Goal: Transaction & Acquisition: Purchase product/service

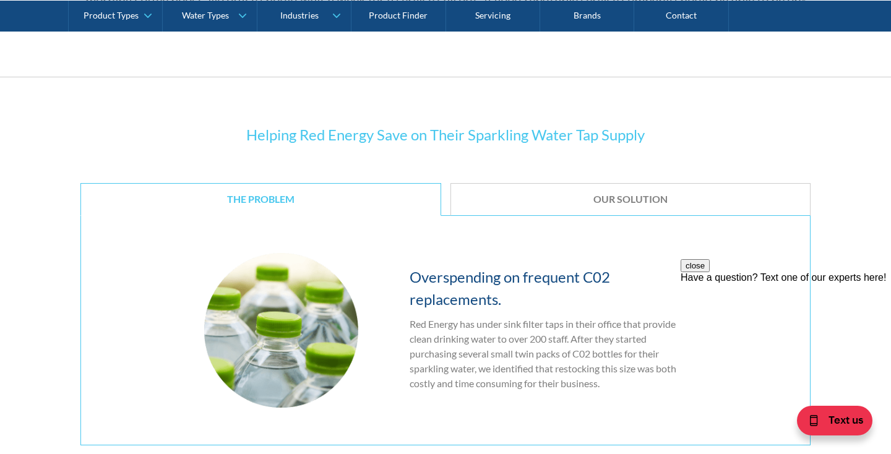
scroll to position [1375, 0]
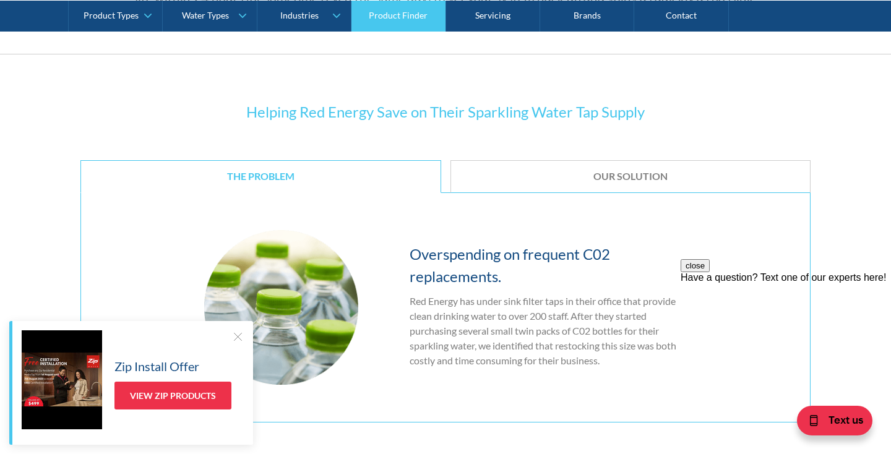
click at [379, 12] on link "Product Finder" at bounding box center [398, 15] width 94 height 31
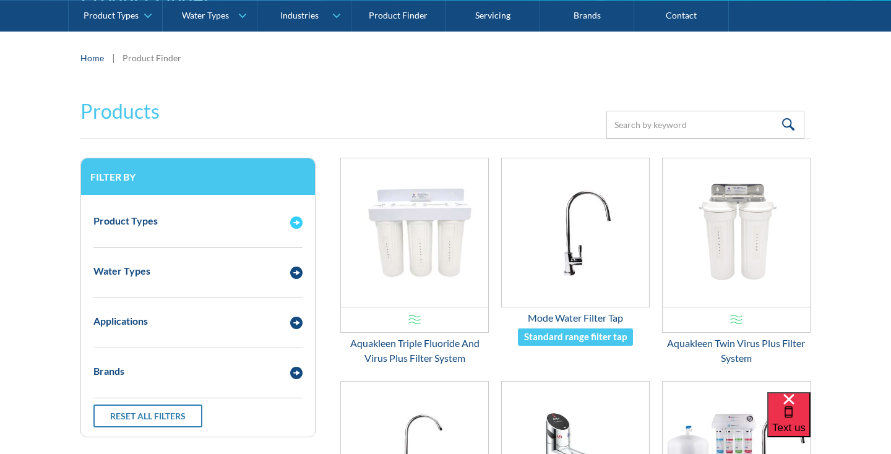
click at [288, 223] on div "Email Form 3" at bounding box center [296, 220] width 25 height 15
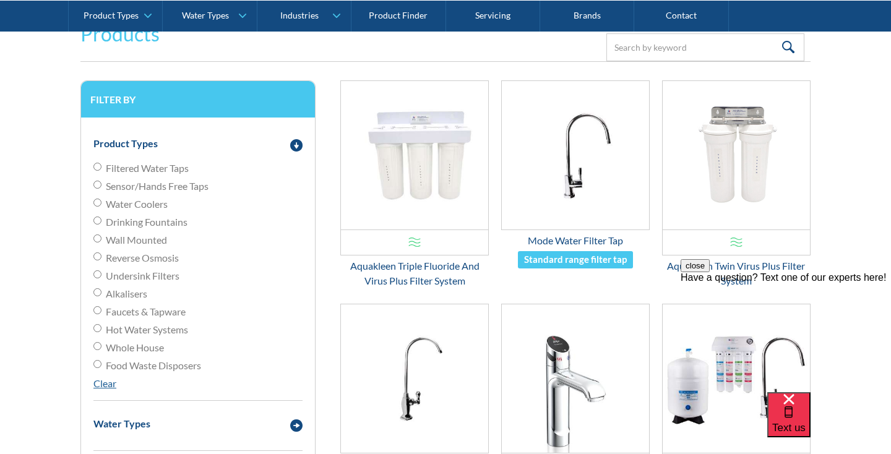
scroll to position [238, 0]
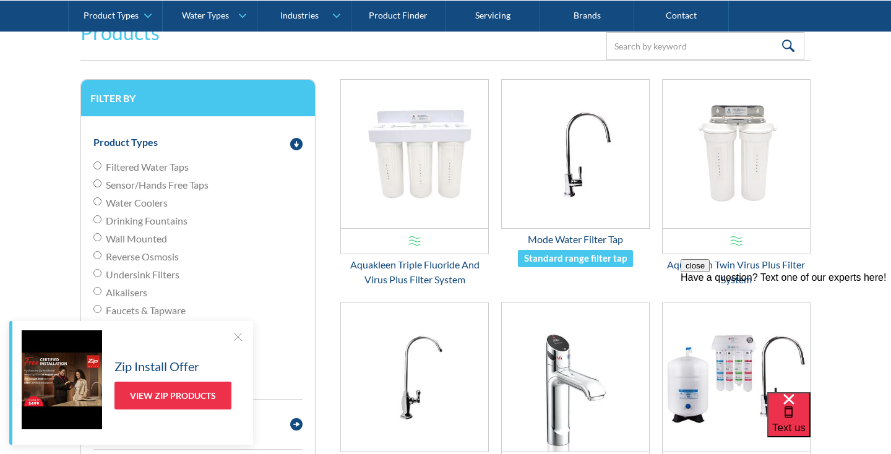
click at [237, 335] on div at bounding box center [237, 336] width 12 height 12
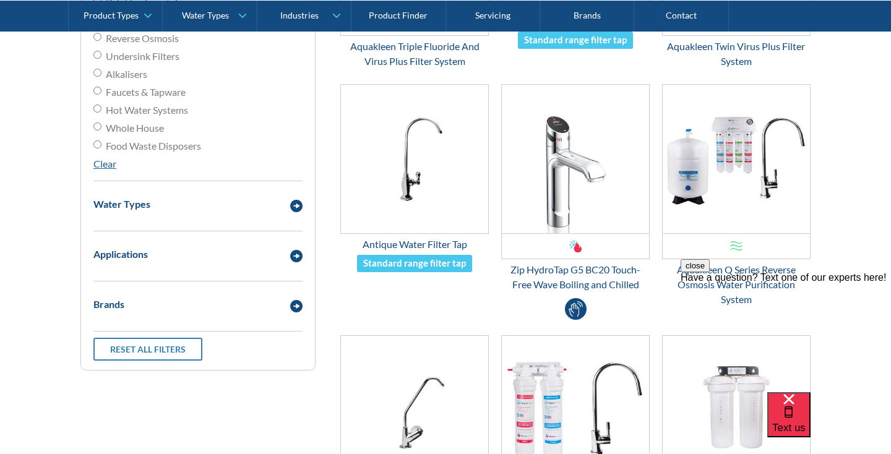
scroll to position [373, 0]
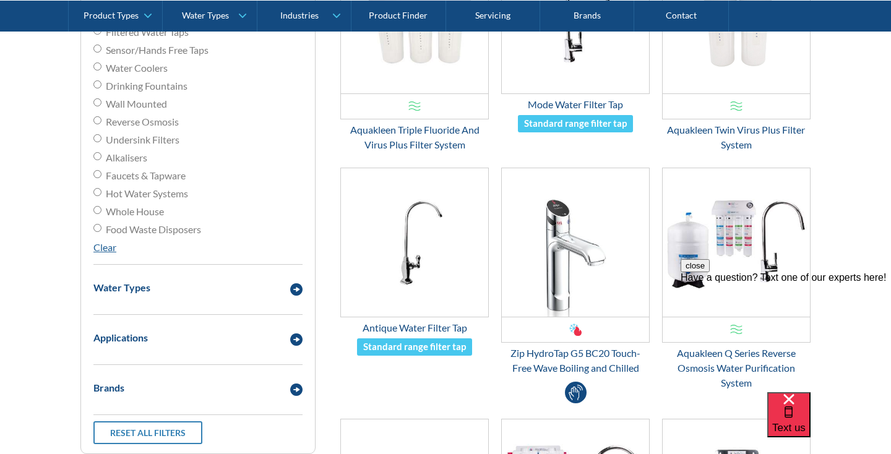
click at [144, 68] on span "Water Coolers" at bounding box center [137, 68] width 62 height 15
click at [101, 68] on input "Water Coolers" at bounding box center [97, 66] width 8 height 8
radio input "true"
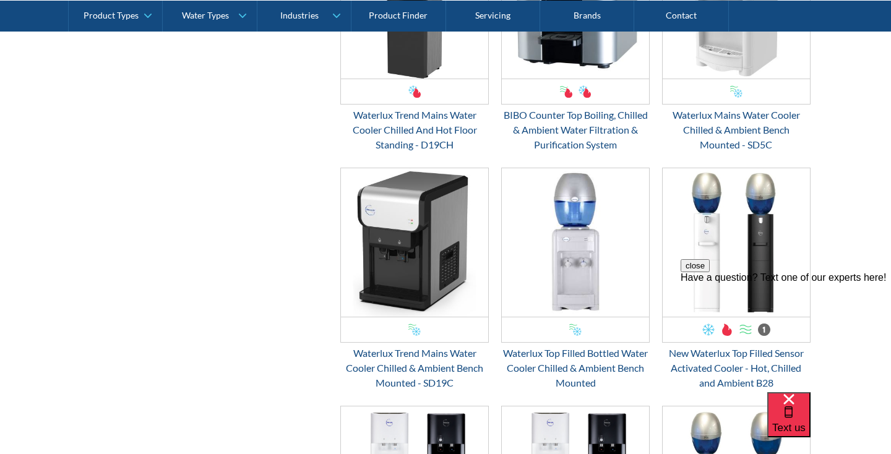
scroll to position [866, 0]
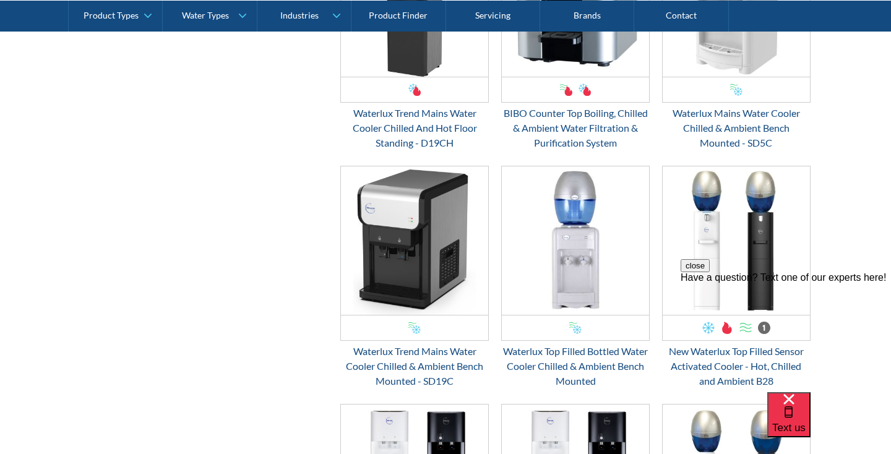
click at [710, 272] on button "close" at bounding box center [695, 265] width 29 height 13
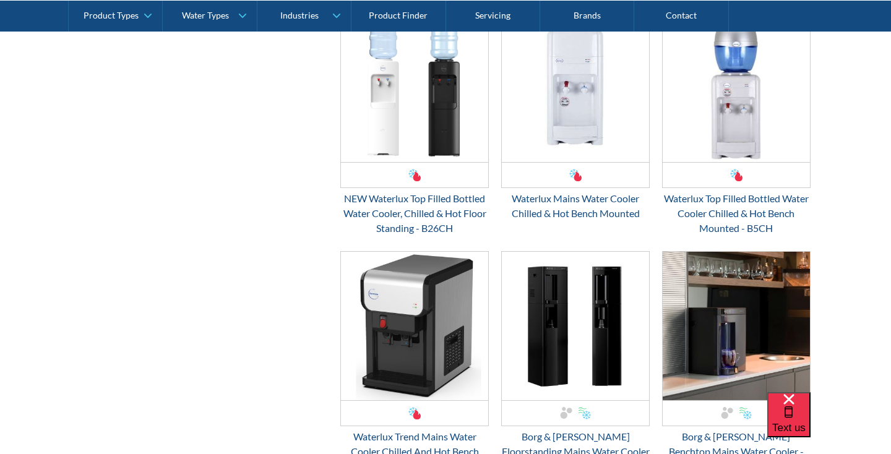
scroll to position [1645, 0]
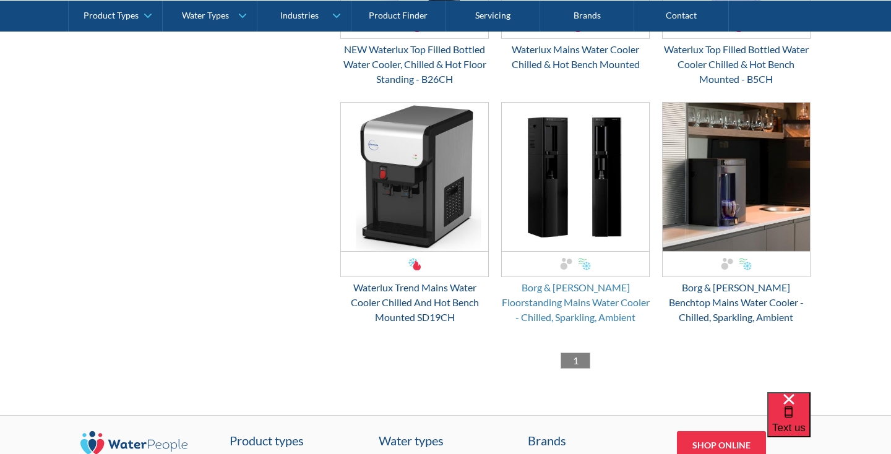
click at [604, 299] on div "Borg & [PERSON_NAME] Floorstanding Mains Water Cooler - Chilled, Sparkling, Amb…" at bounding box center [575, 302] width 149 height 45
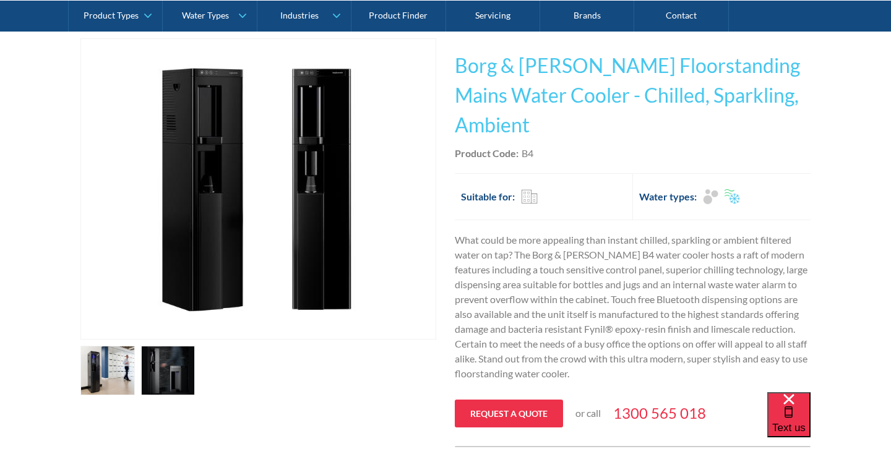
scroll to position [273, 0]
